Goal: Task Accomplishment & Management: Manage account settings

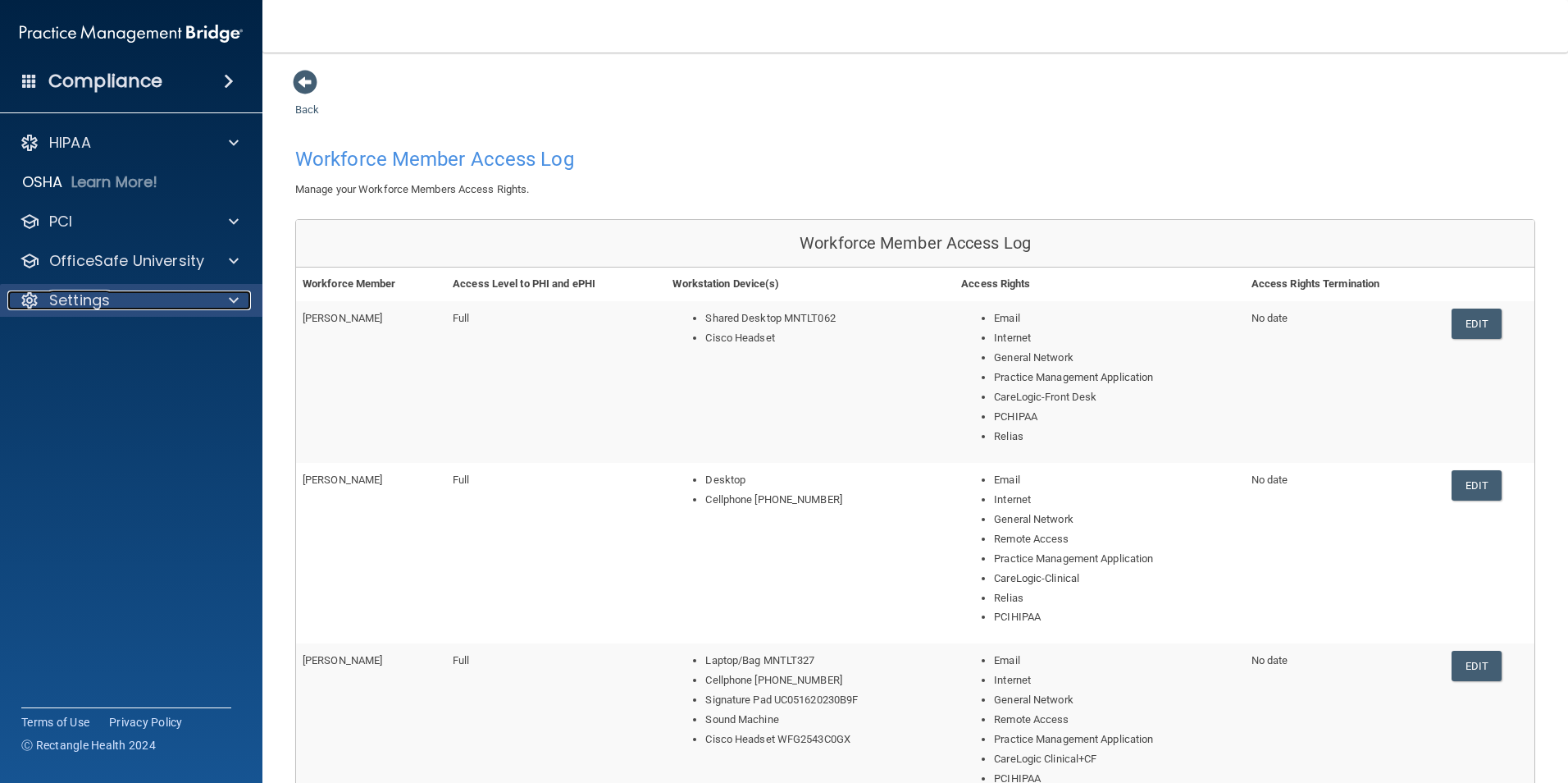
click at [129, 299] on div "Settings" at bounding box center [109, 300] width 204 height 20
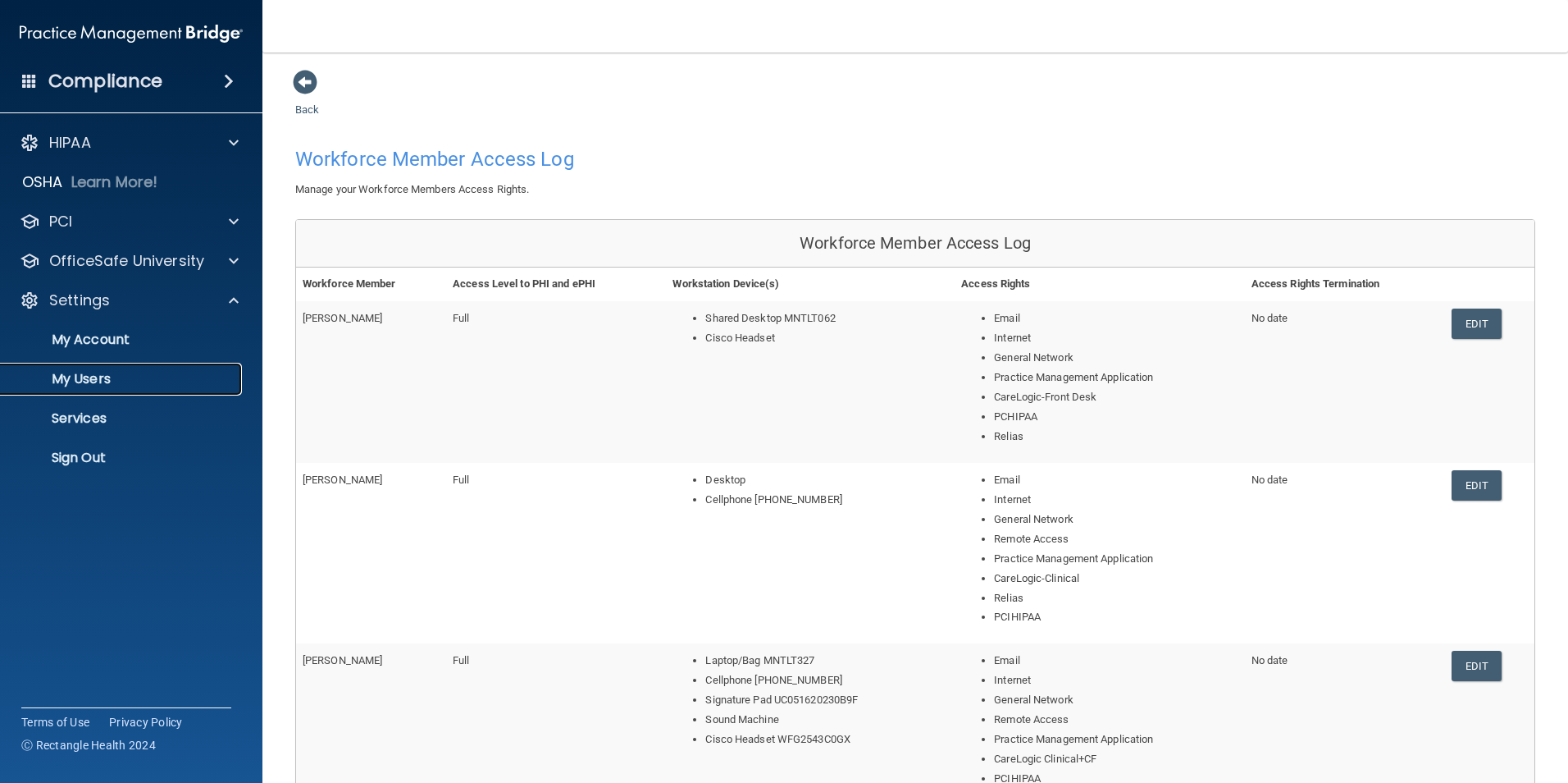
click at [106, 384] on p "My Users" at bounding box center [122, 378] width 224 height 16
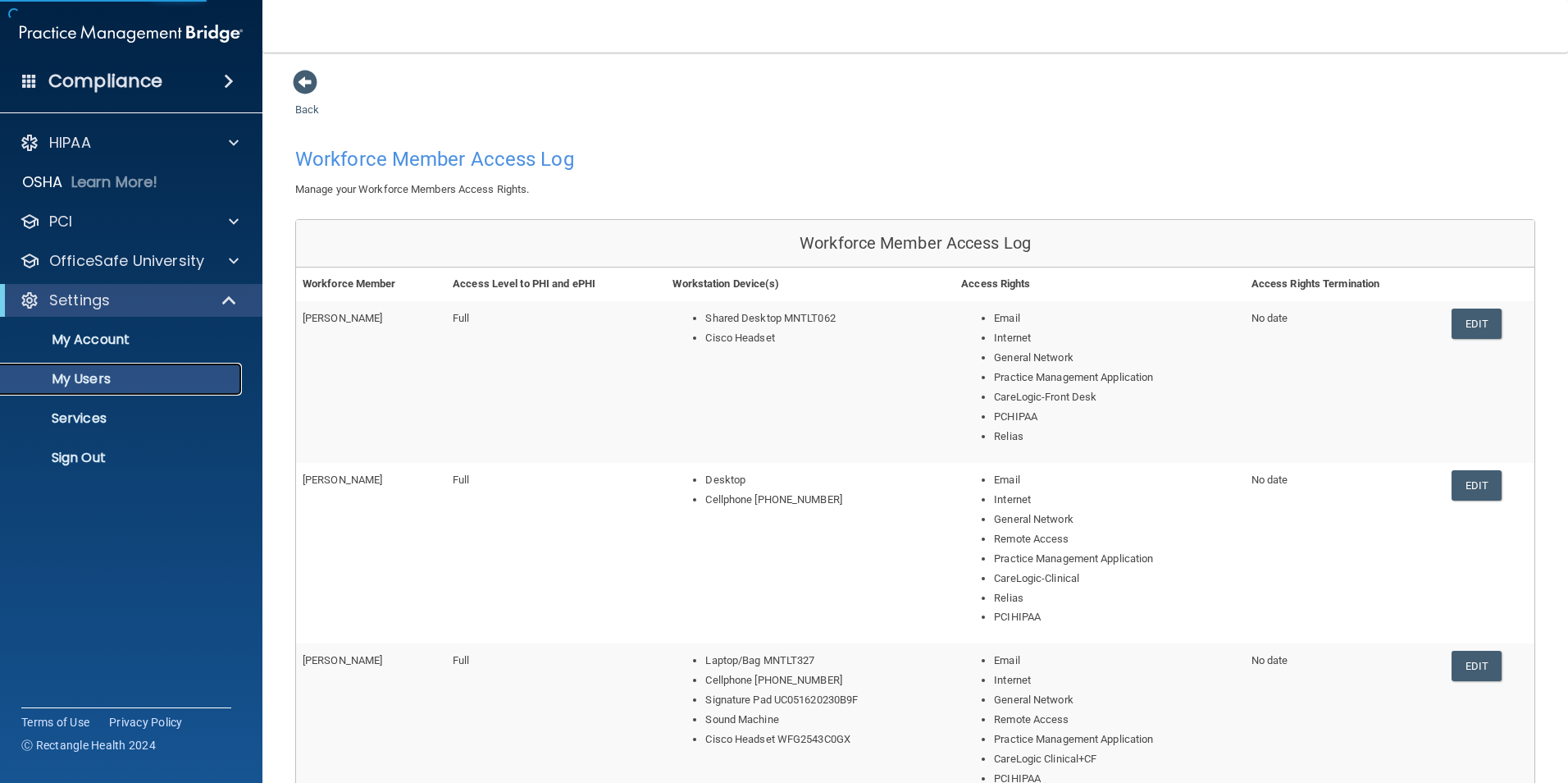
click at [106, 385] on p "My Users" at bounding box center [122, 378] width 224 height 16
select select "20"
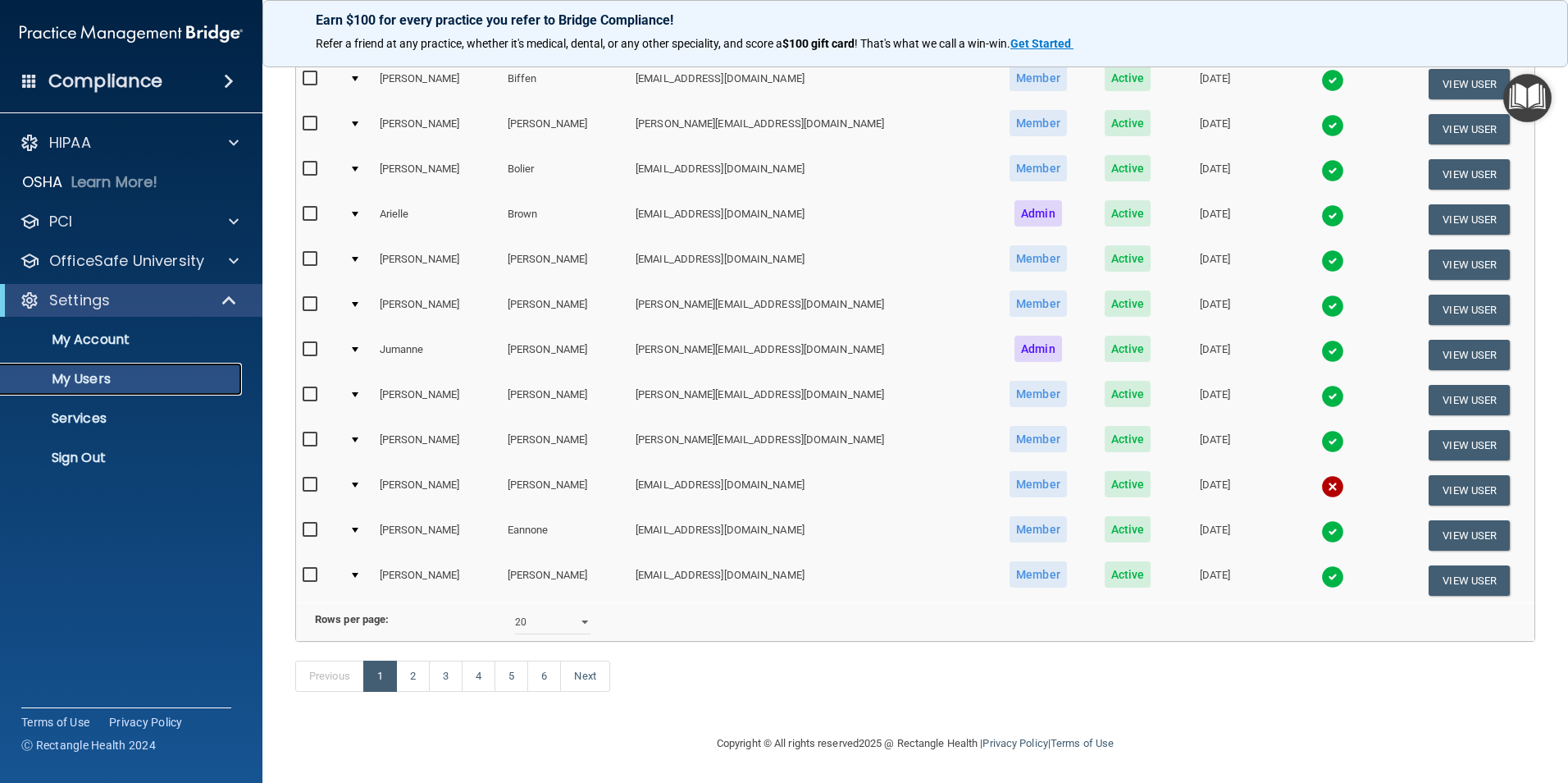
scroll to position [575, 0]
click at [508, 552] on link "5" at bounding box center [511, 676] width 33 height 32
select select "20"
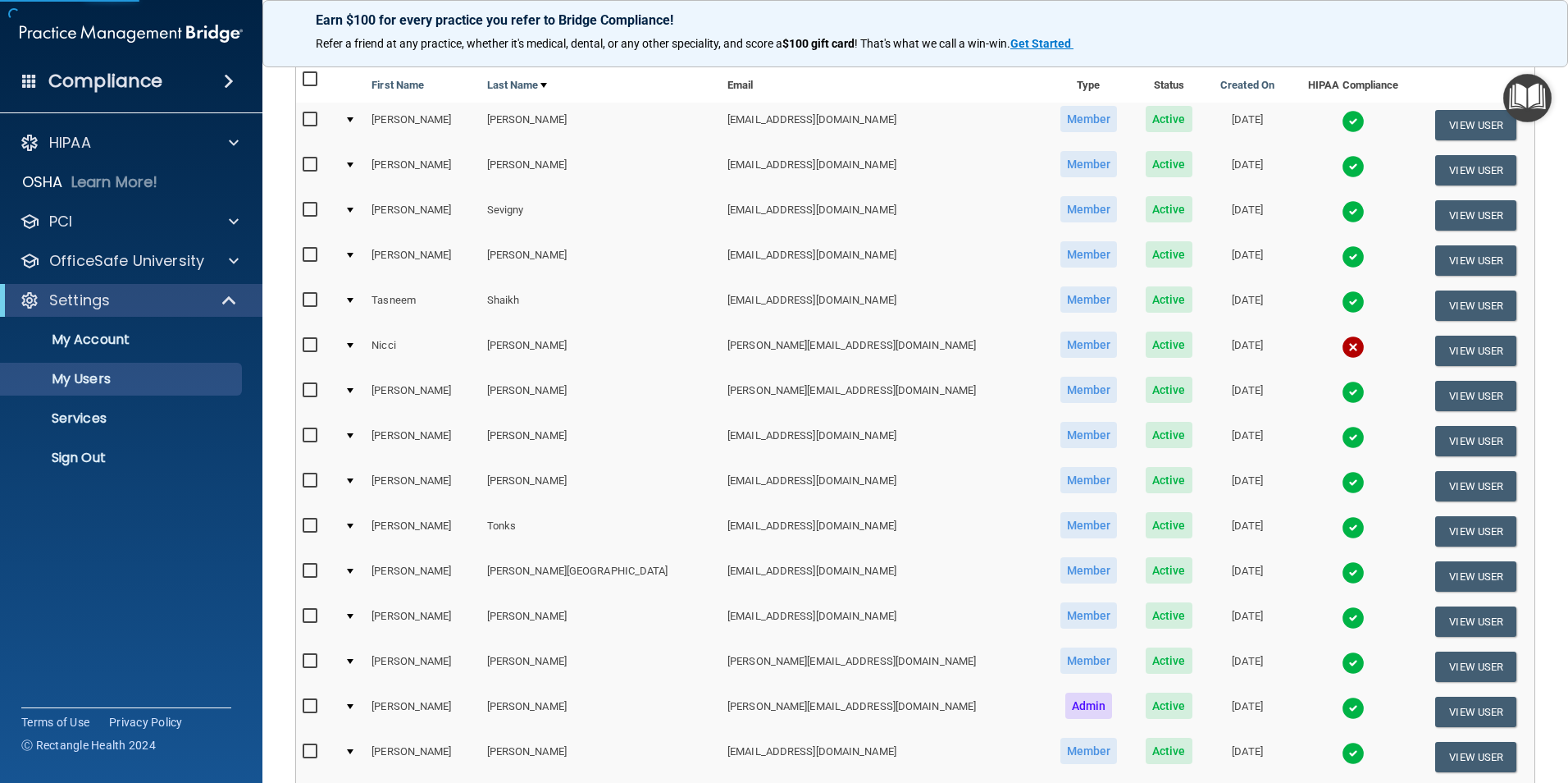
scroll to position [492, 0]
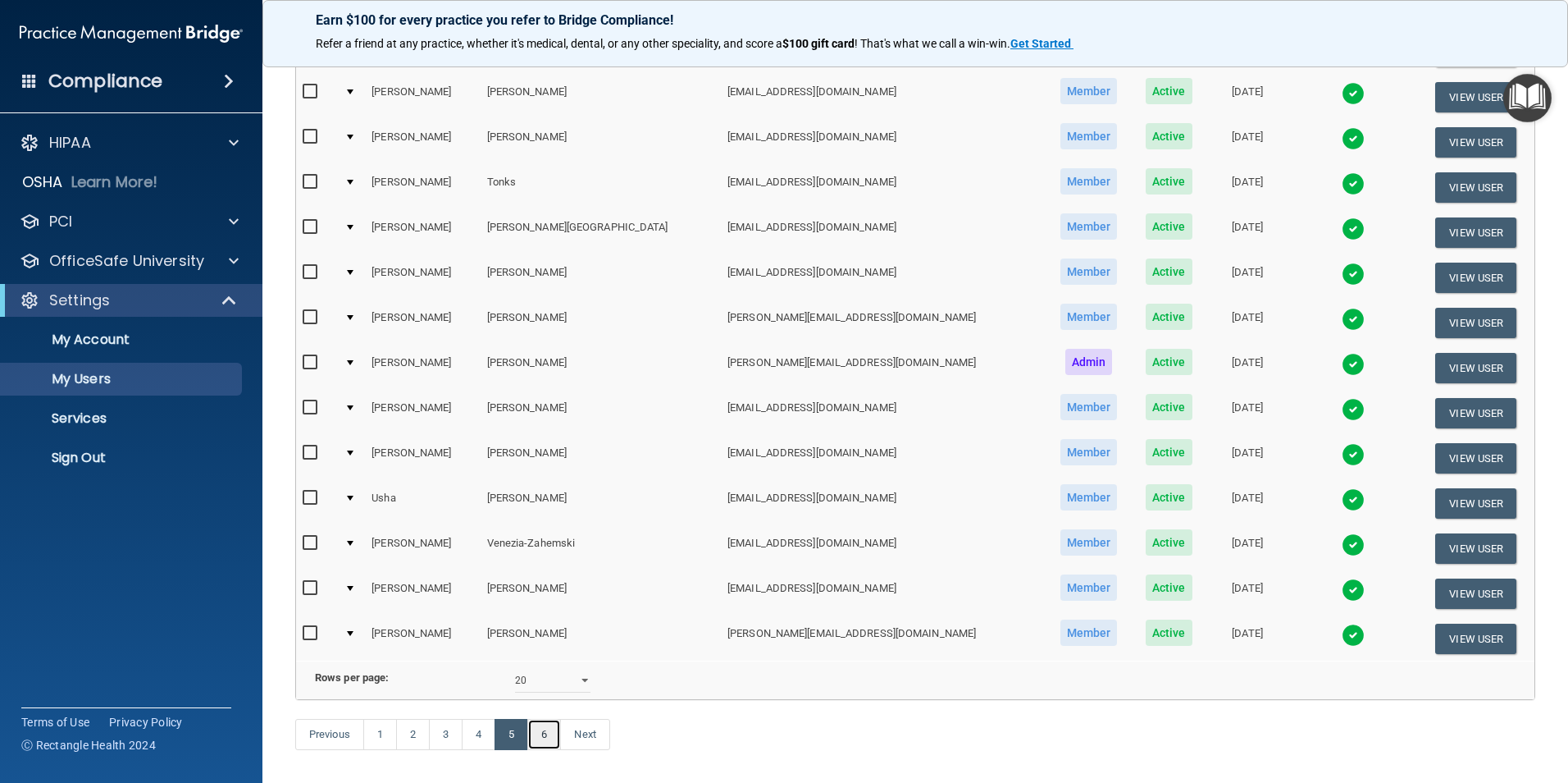
click at [533, 552] on link "6" at bounding box center [543, 734] width 33 height 32
select select "20"
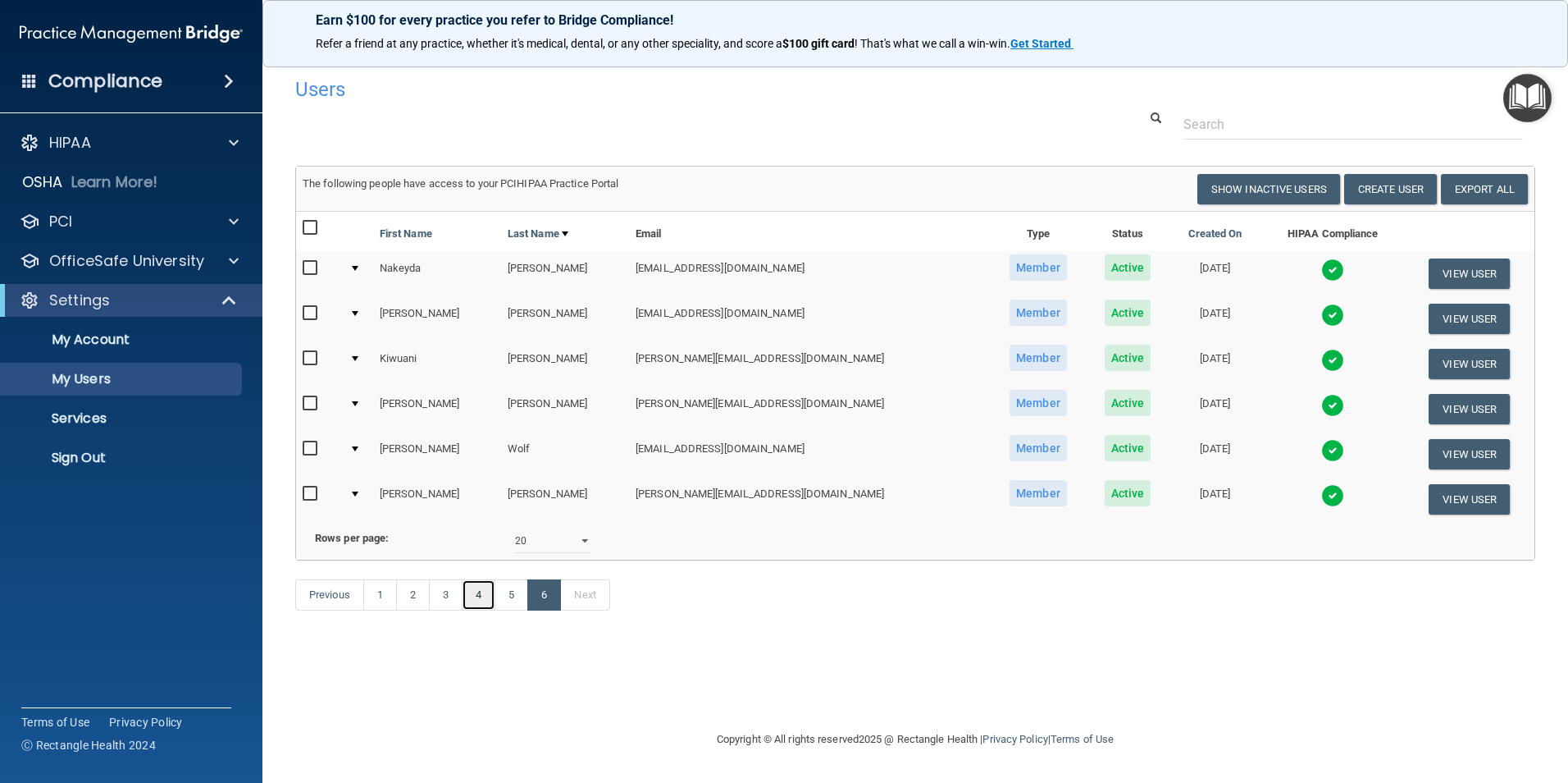
click at [486, 552] on link "4" at bounding box center [477, 594] width 33 height 32
select select "20"
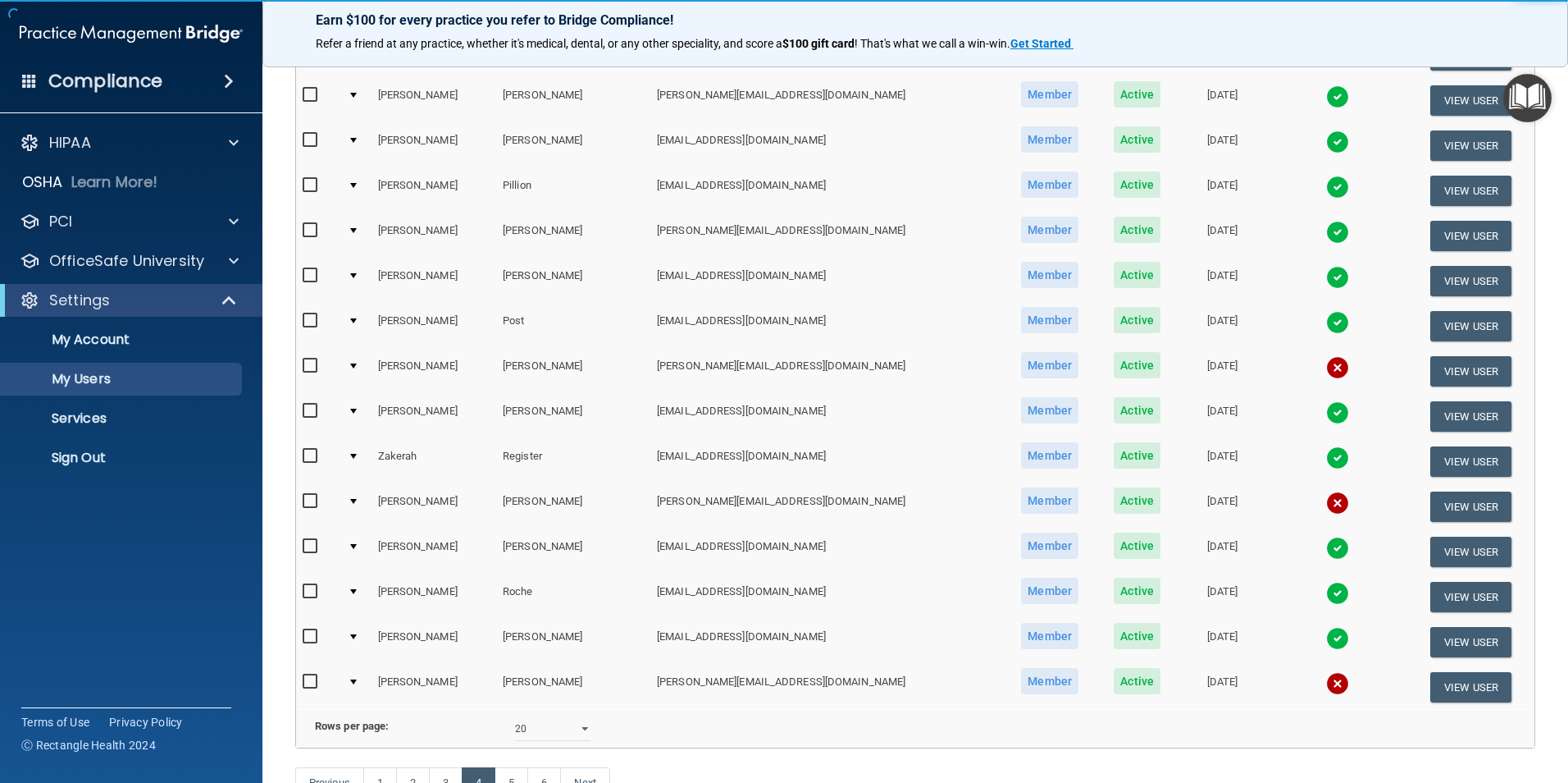
scroll to position [575, 0]
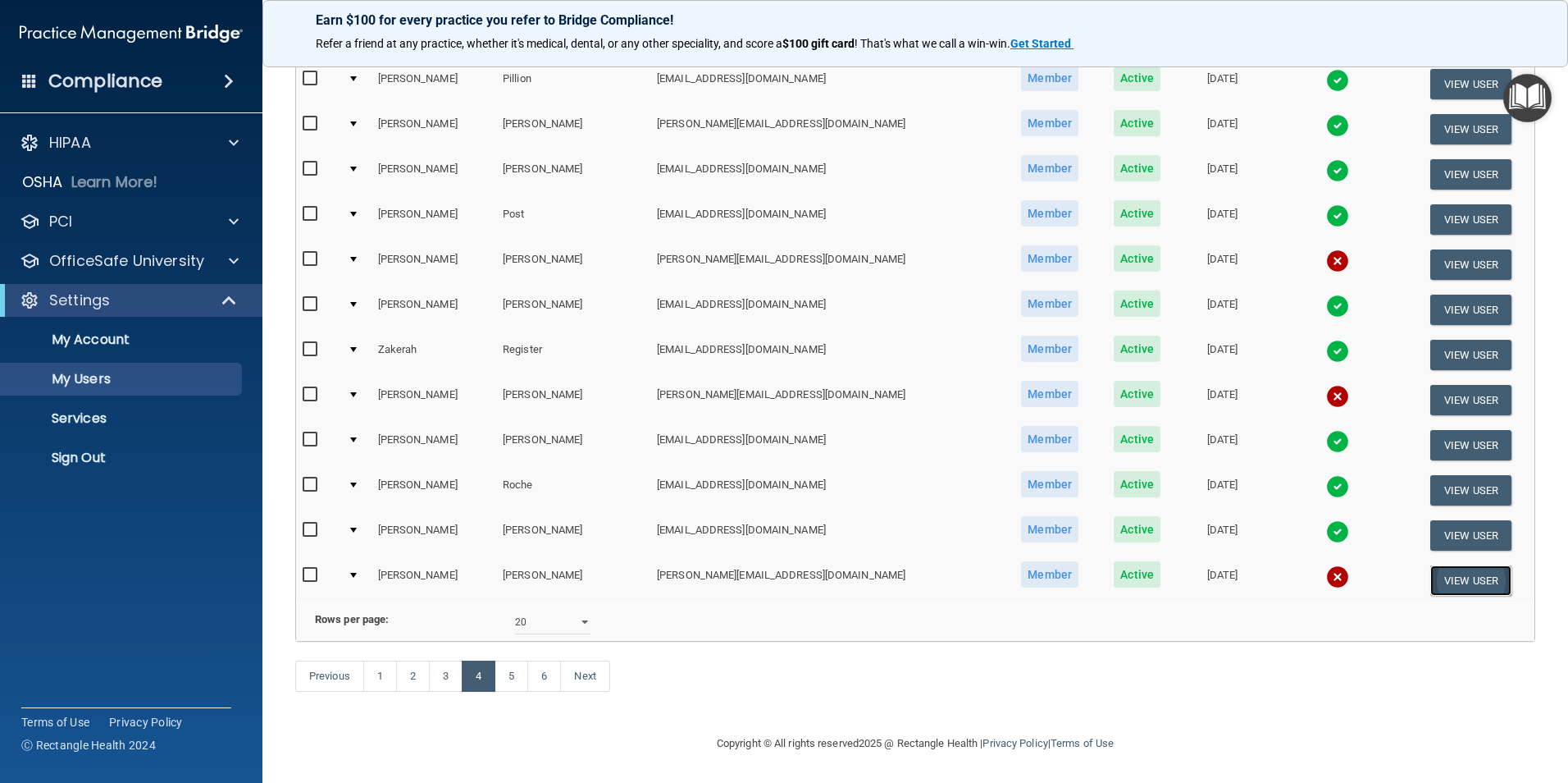
click at [1236, 552] on button "View User" at bounding box center [1470, 580] width 81 height 31
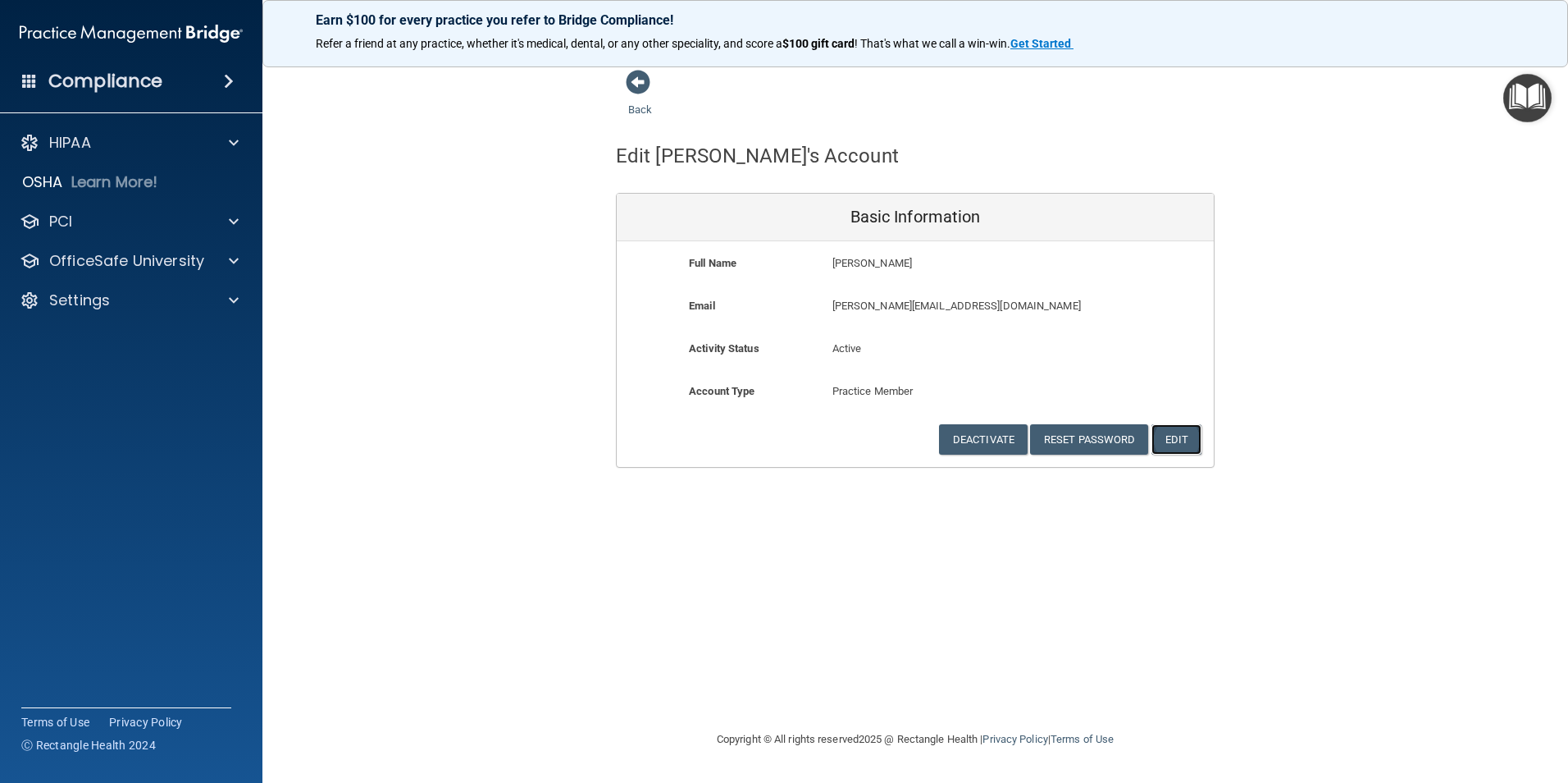
click at [1182, 444] on button "Edit" at bounding box center [1176, 439] width 50 height 31
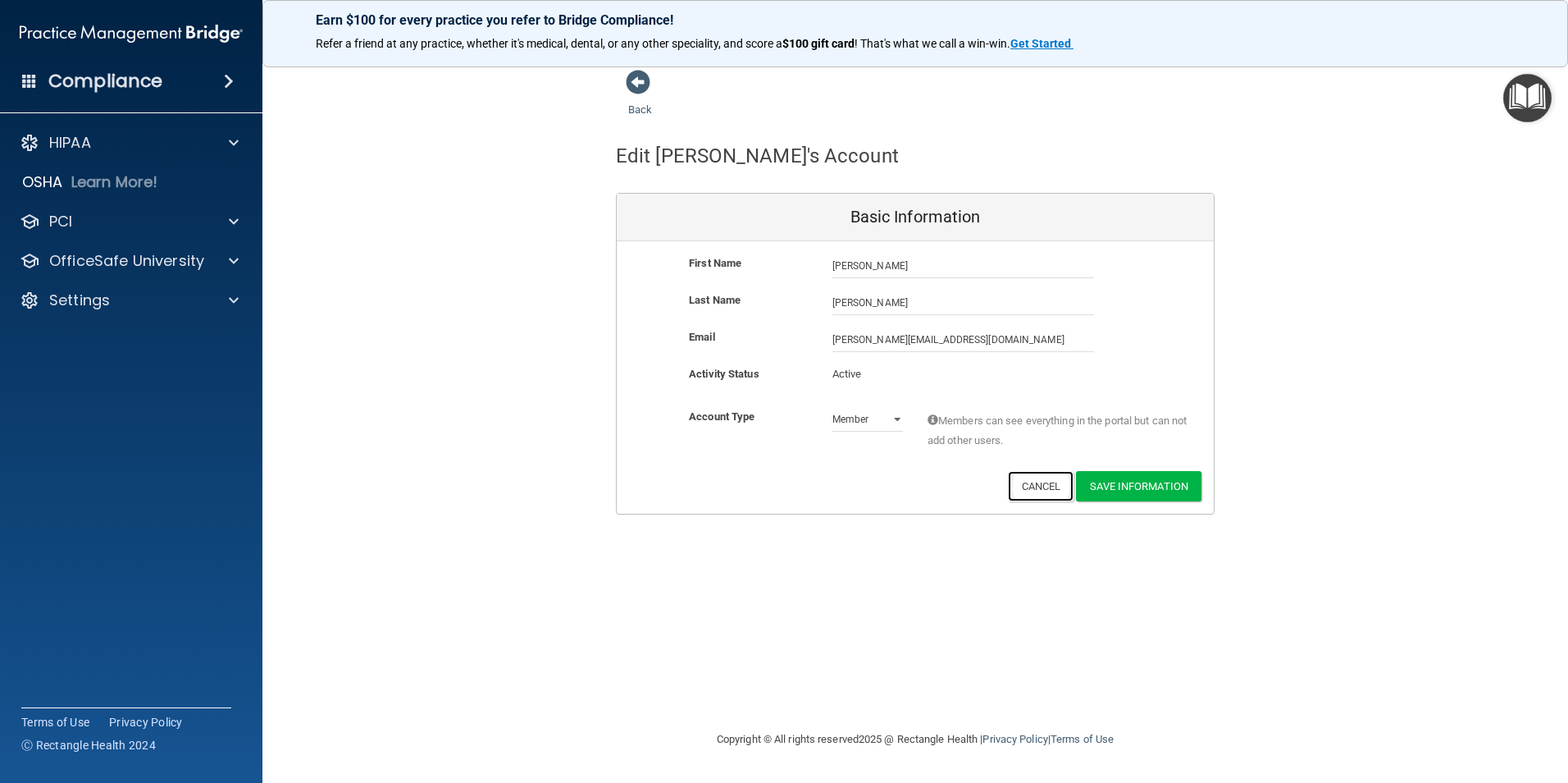
click at [1045, 490] on button "Cancel" at bounding box center [1040, 486] width 66 height 31
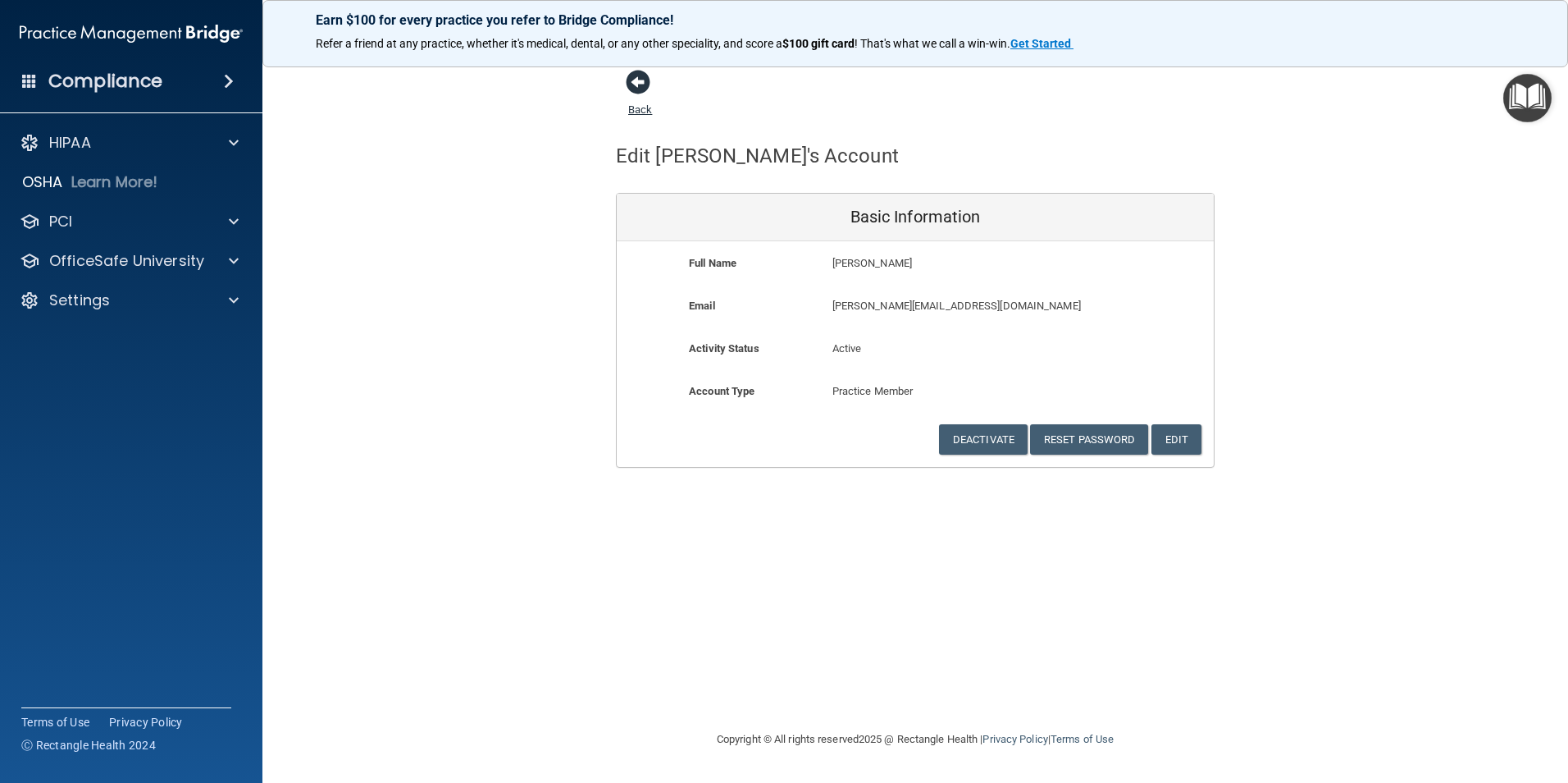
click at [637, 88] on span at bounding box center [638, 82] width 25 height 25
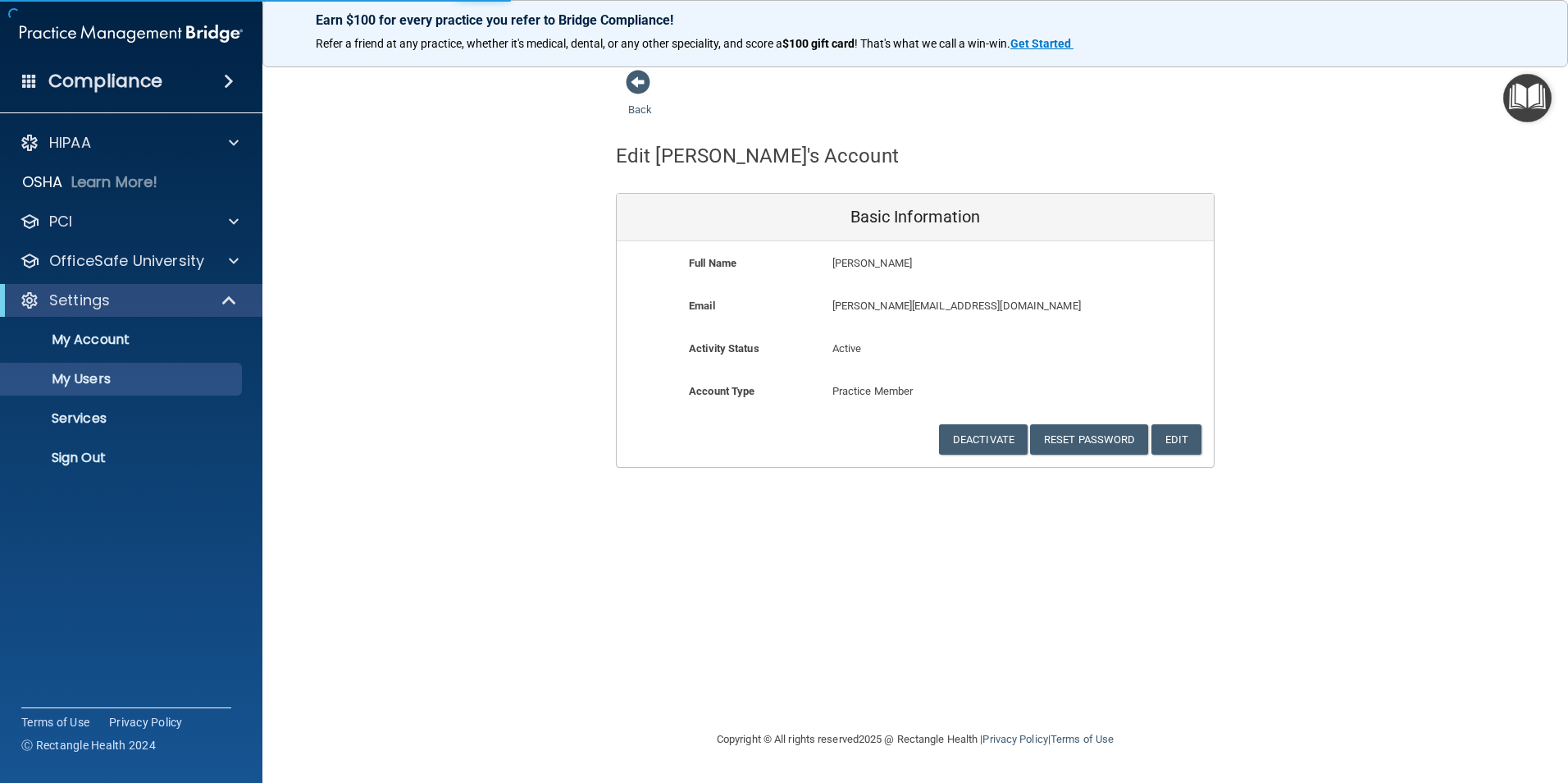
select select "20"
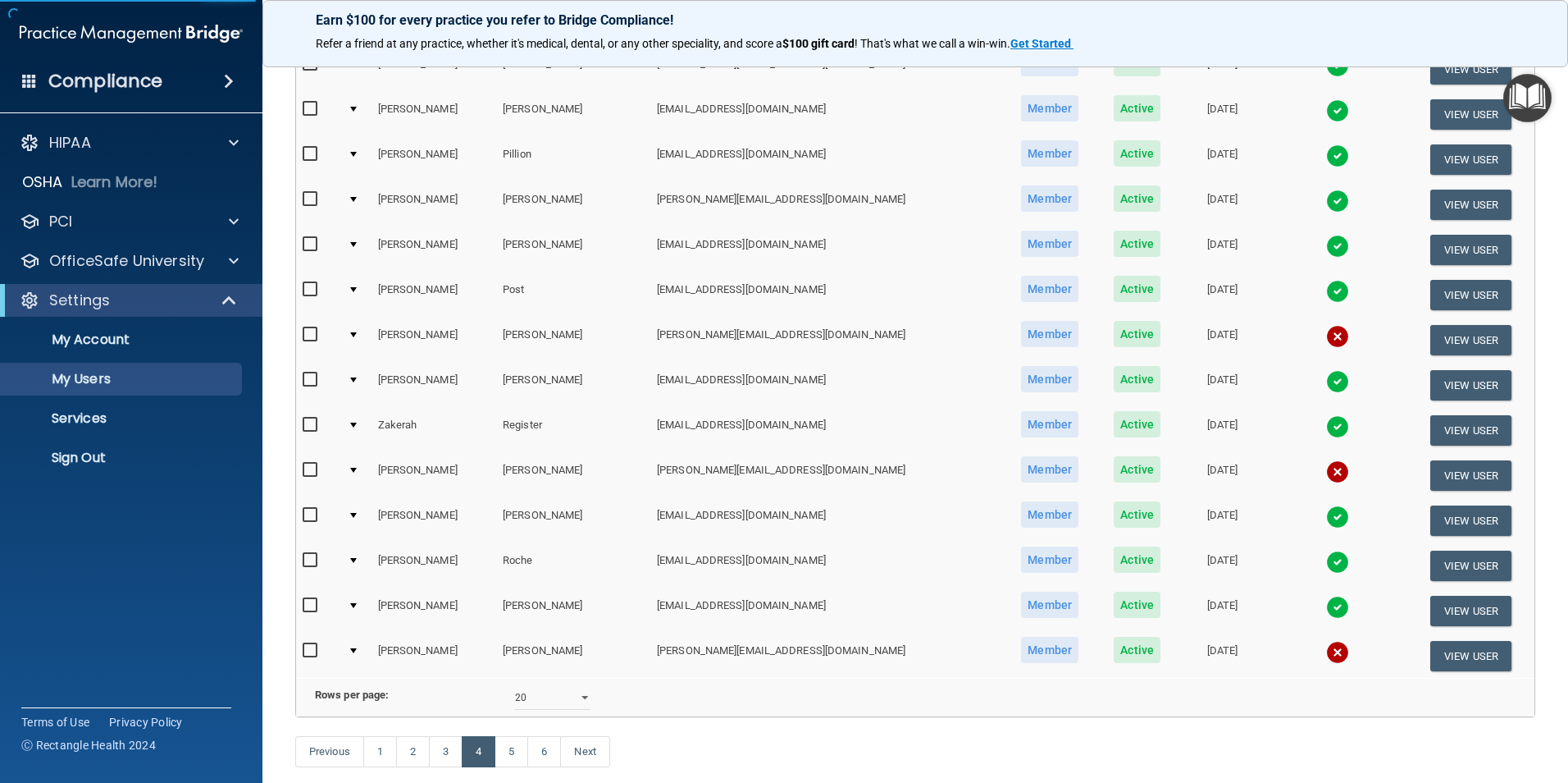
scroll to position [492, 0]
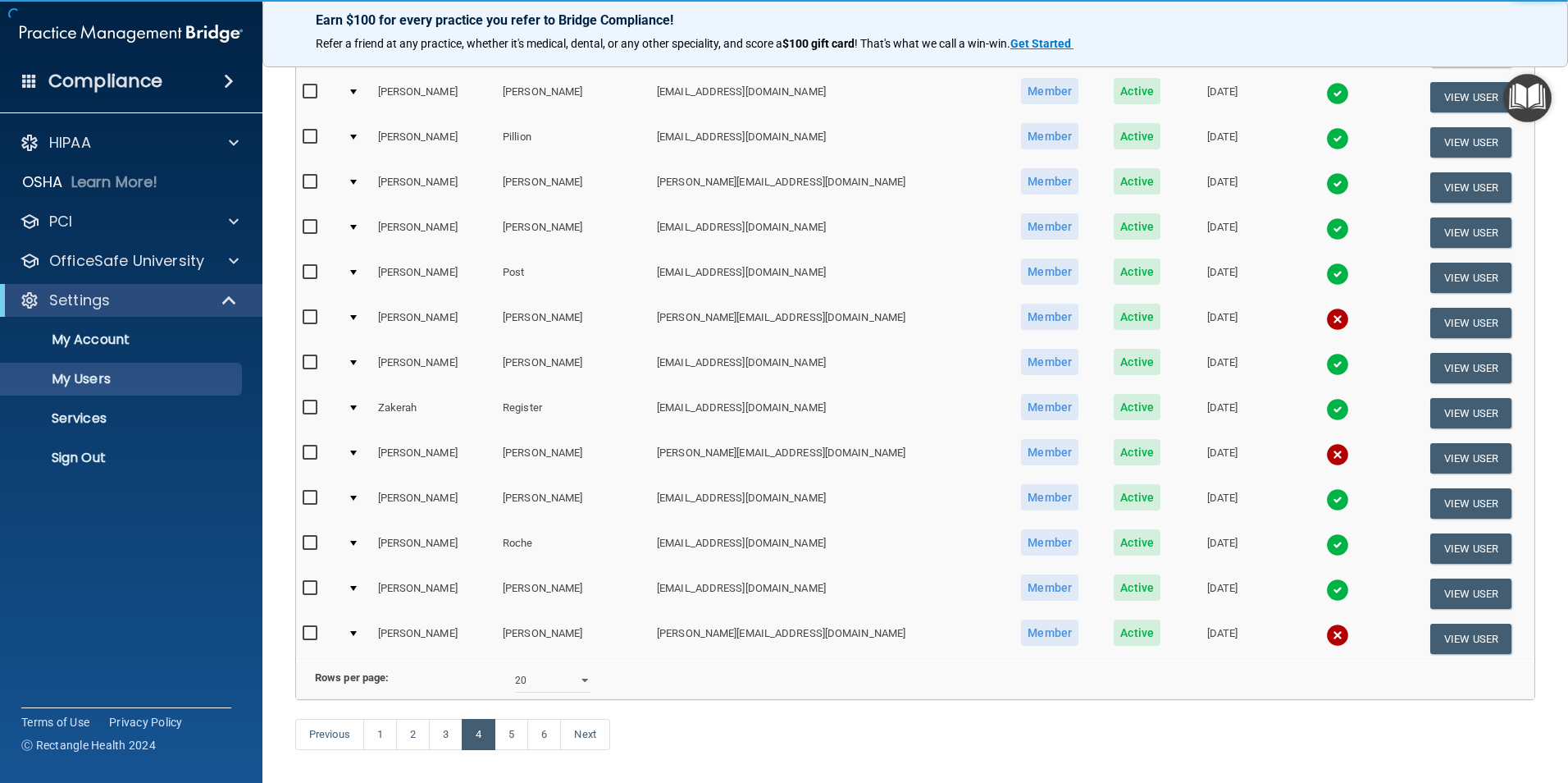
click at [315, 552] on label at bounding box center [312, 633] width 20 height 19
click at [315, 552] on input "checkbox" at bounding box center [312, 634] width 19 height 13
checkbox input "true"
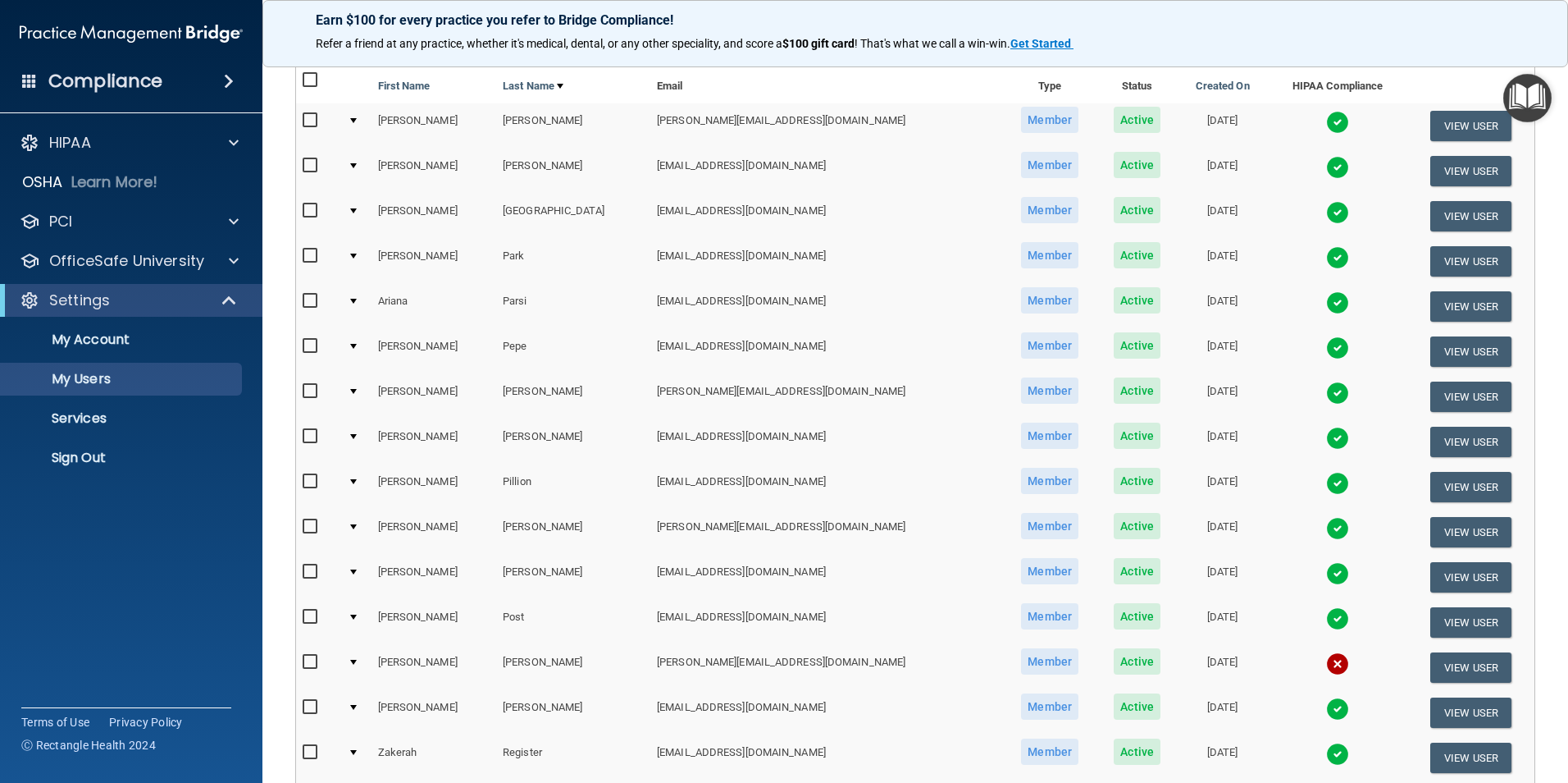
scroll to position [2, 0]
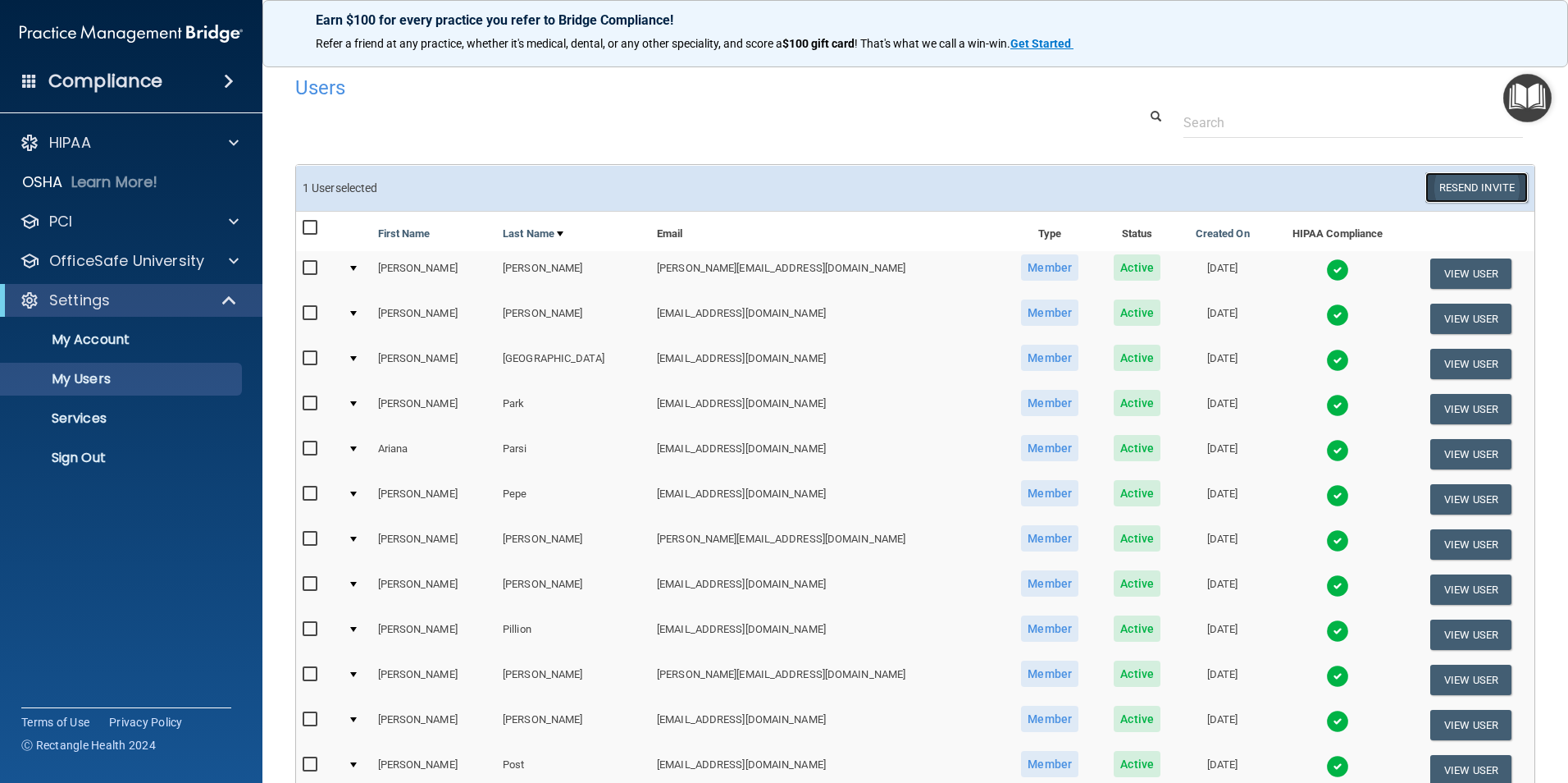
click at [1236, 180] on button "Resend Invite" at bounding box center [1475, 188] width 102 height 31
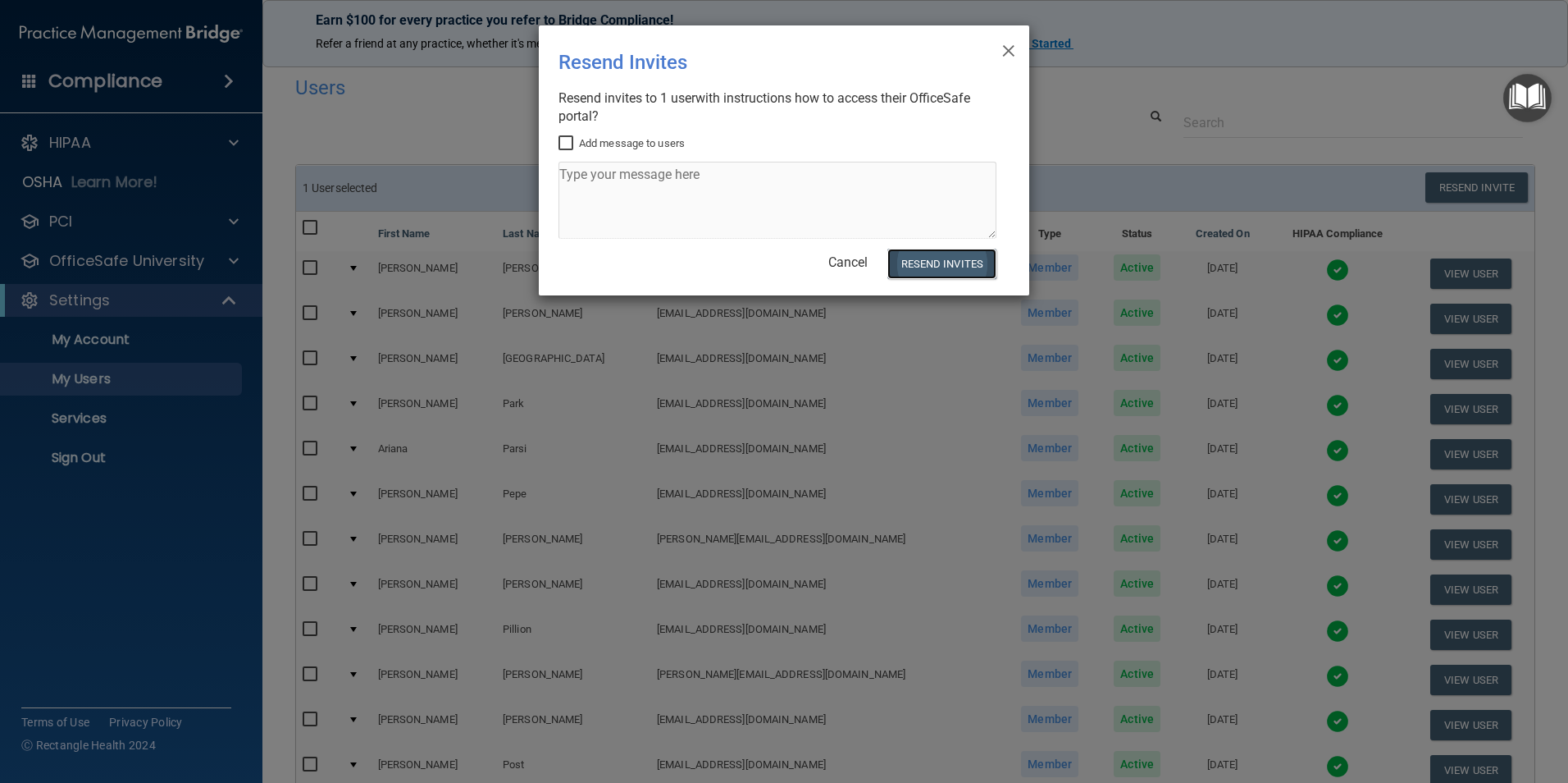
click at [968, 271] on button "Resend Invites" at bounding box center [941, 264] width 109 height 31
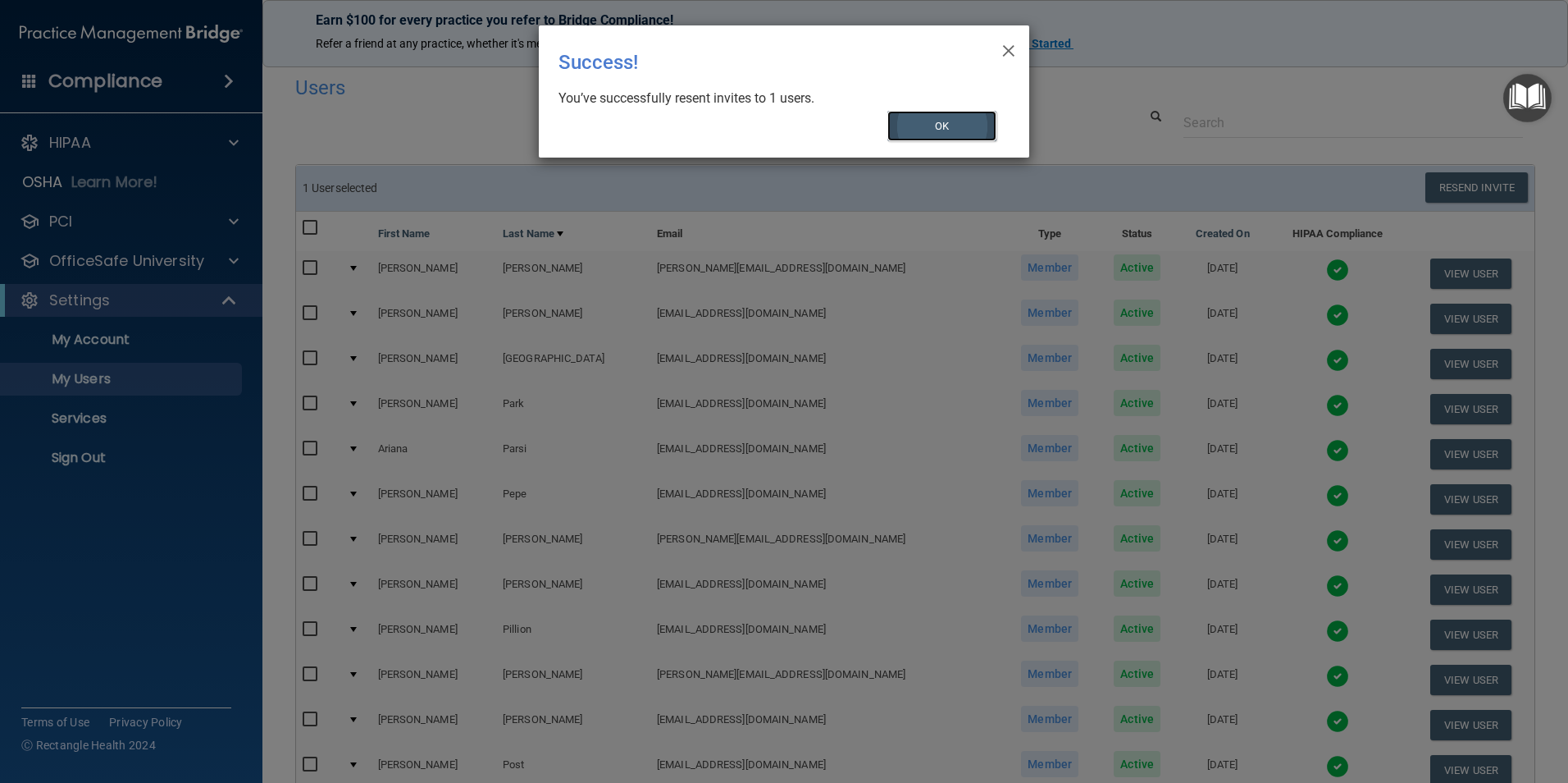
click at [972, 133] on button "OK" at bounding box center [941, 126] width 110 height 31
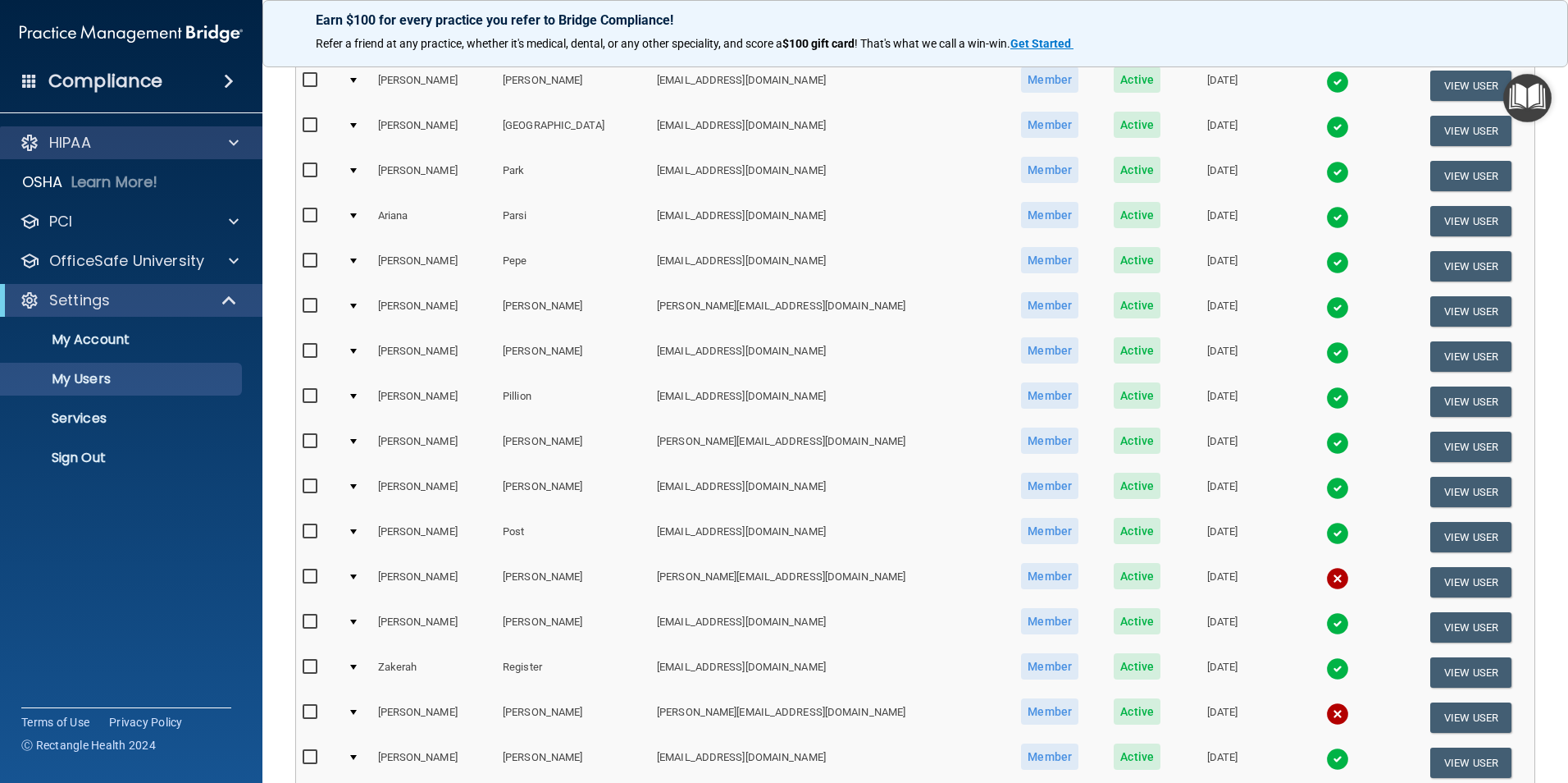
scroll to position [83, 0]
